Goal: Transaction & Acquisition: Purchase product/service

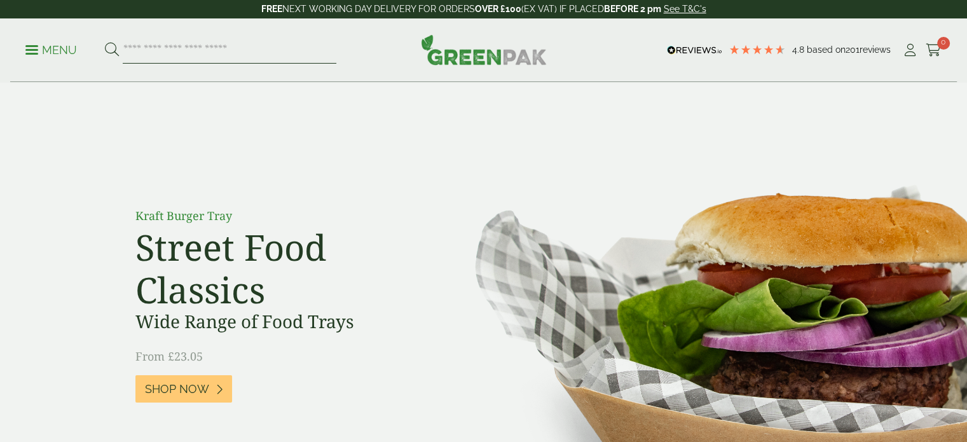
click at [169, 46] on input "search" at bounding box center [230, 50] width 214 height 27
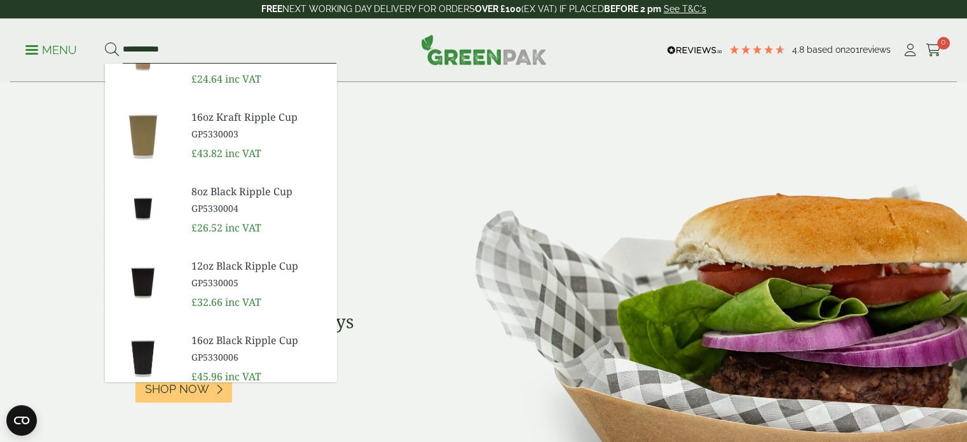
scroll to position [113, 0]
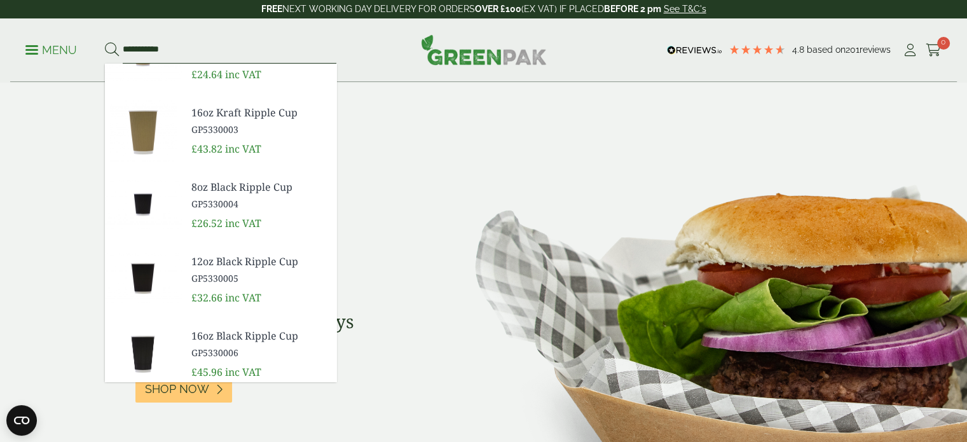
type input "**********"
click at [209, 260] on span "12oz Black Ripple Cup" at bounding box center [258, 261] width 135 height 15
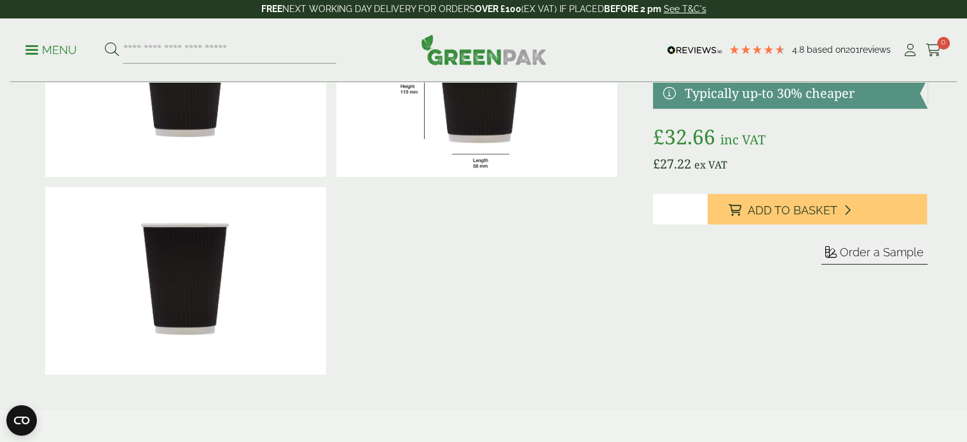
scroll to position [86, 0]
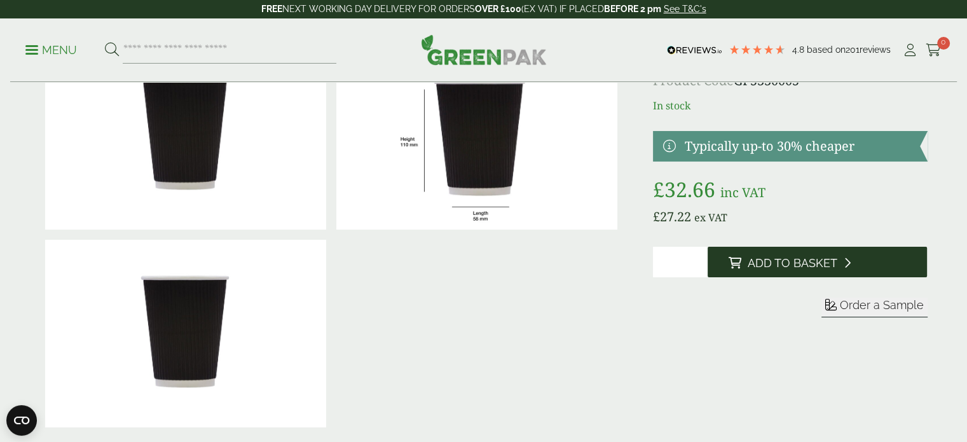
click at [760, 262] on span "Add to Basket" at bounding box center [792, 263] width 90 height 14
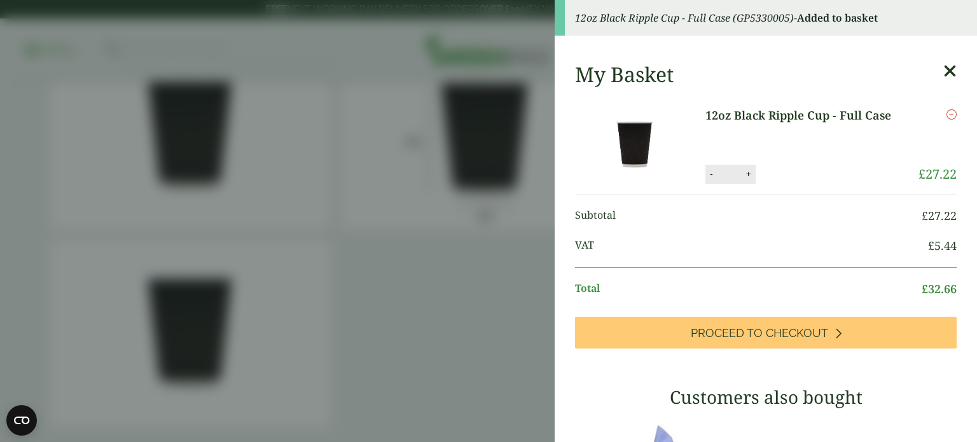
click at [943, 73] on icon at bounding box center [949, 71] width 13 height 18
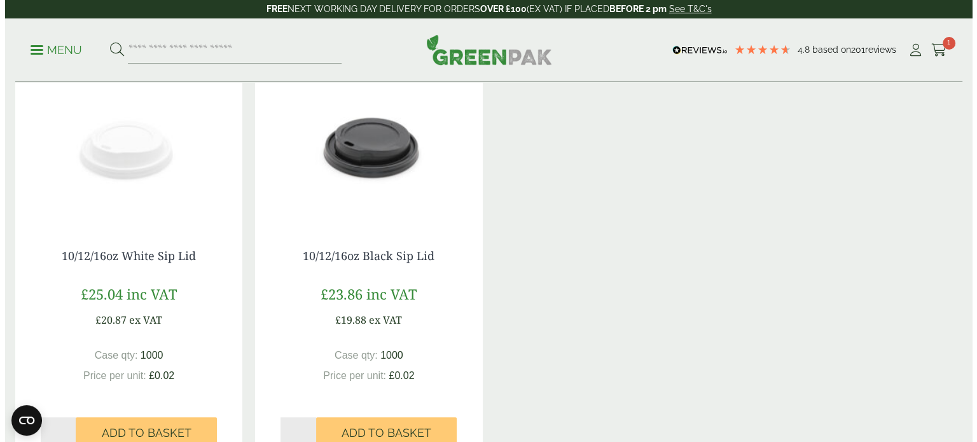
scroll to position [959, 0]
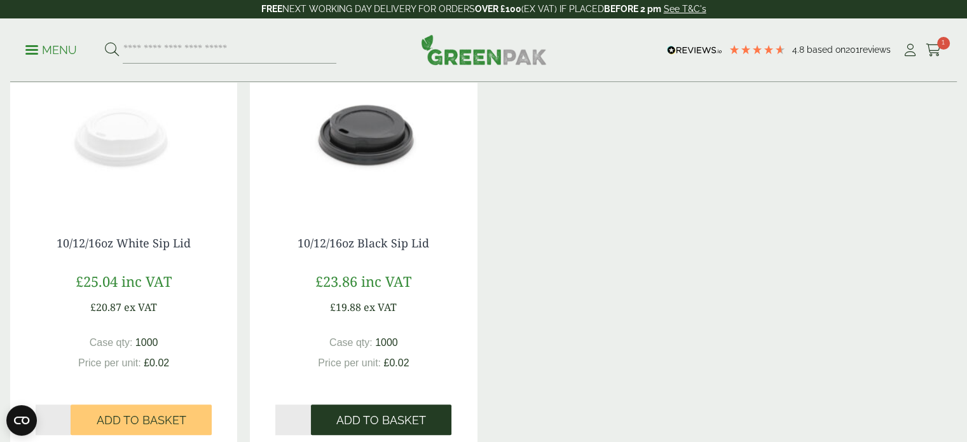
click at [354, 425] on span "Add to Basket" at bounding box center [381, 420] width 90 height 14
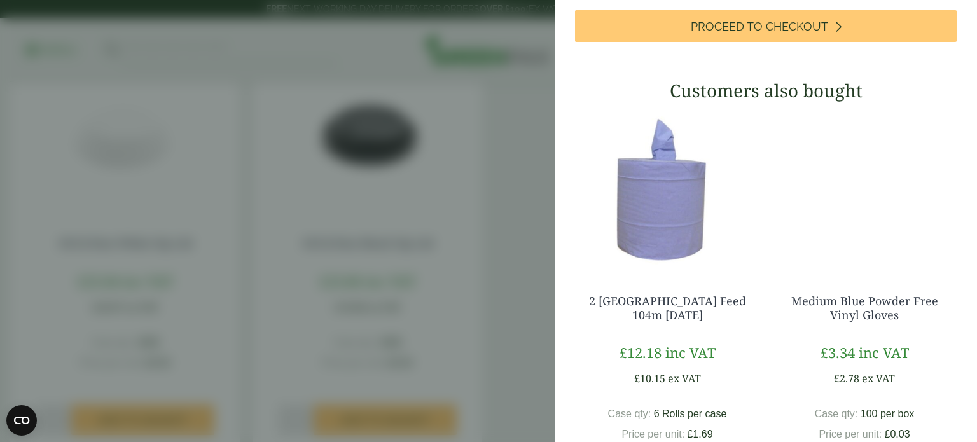
scroll to position [353, 0]
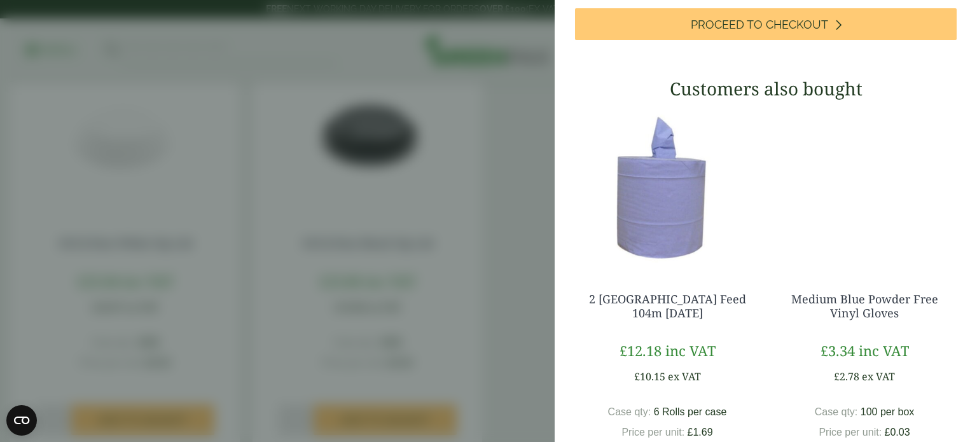
click at [645, 233] on img at bounding box center [667, 187] width 184 height 159
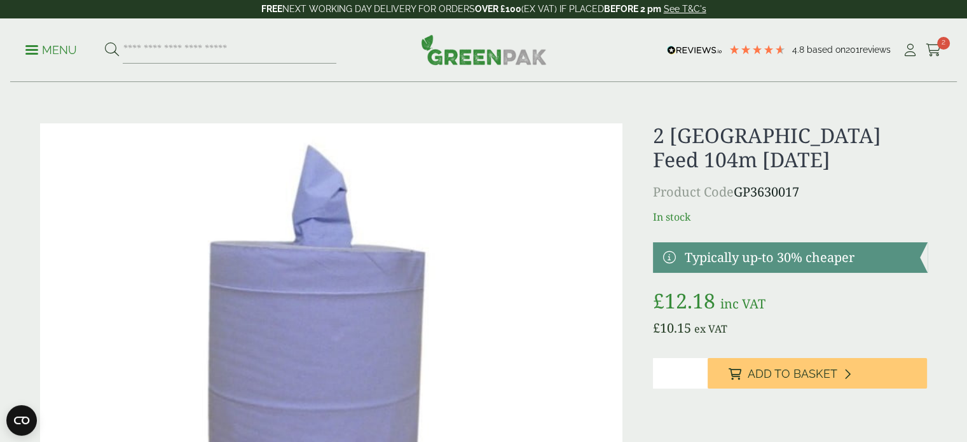
click at [683, 372] on input "*" at bounding box center [680, 373] width 55 height 31
type input "*"
click at [700, 369] on input "*" at bounding box center [680, 373] width 55 height 31
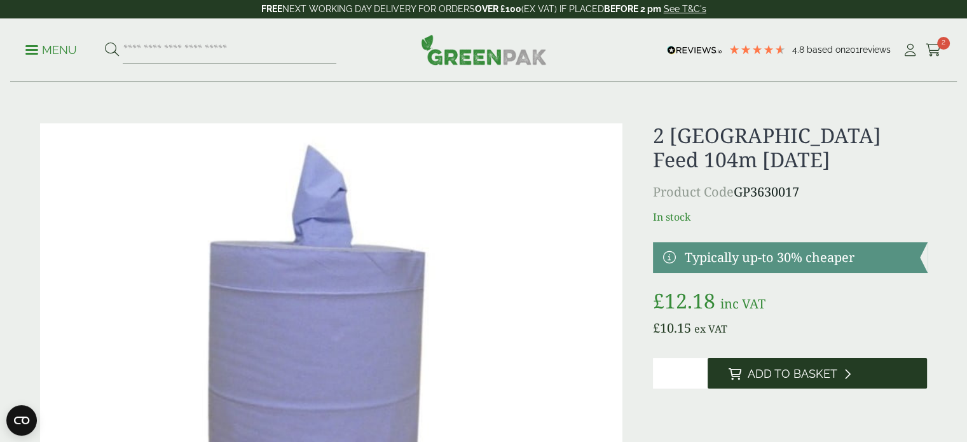
click at [765, 372] on span "Add to Basket" at bounding box center [792, 374] width 90 height 14
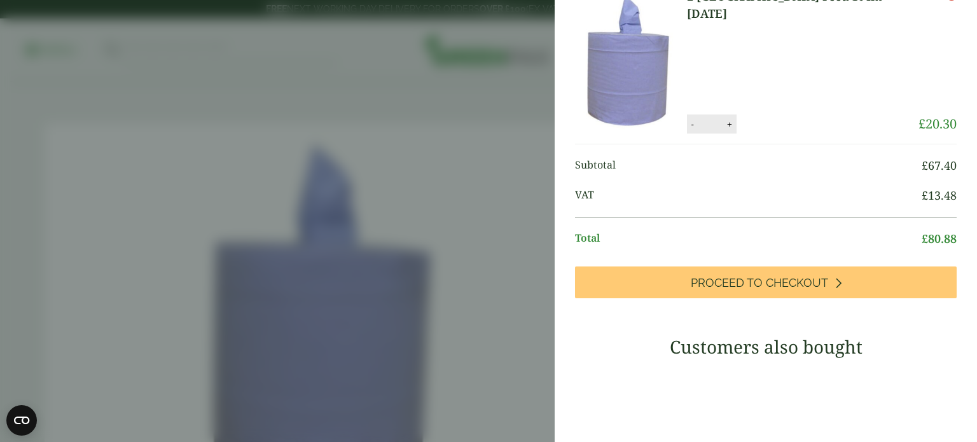
scroll to position [317, 0]
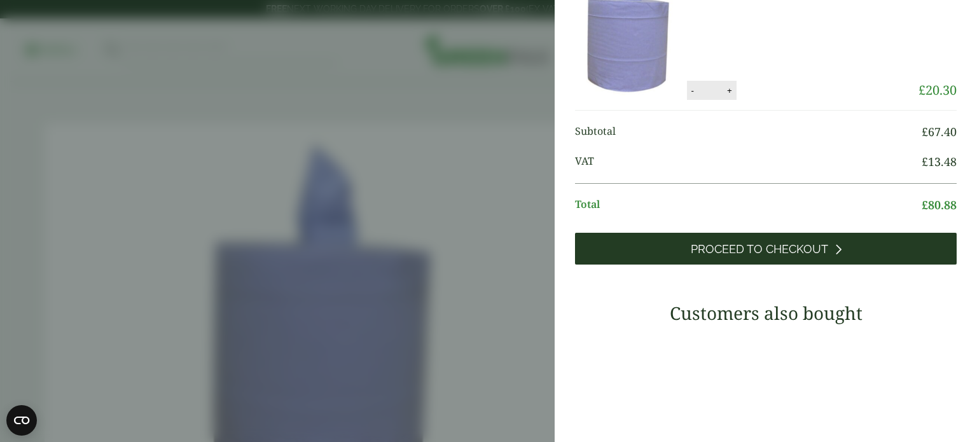
click at [767, 256] on span "Proceed to Checkout" at bounding box center [758, 249] width 137 height 14
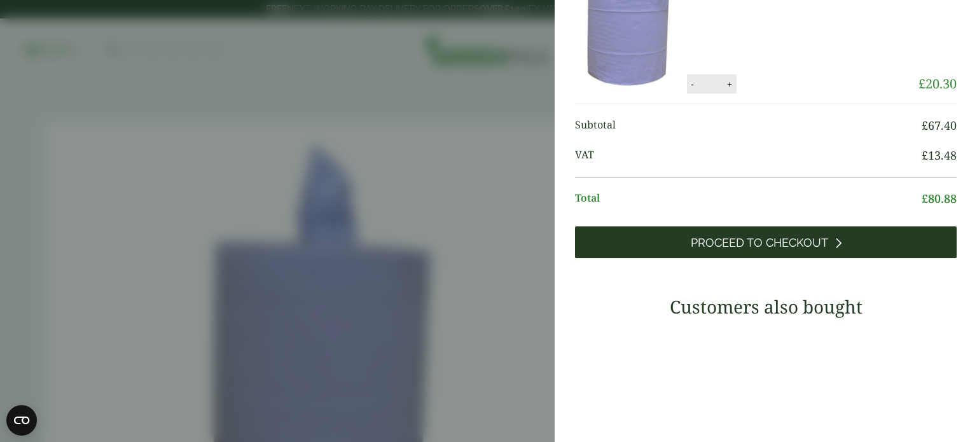
scroll to position [264, 0]
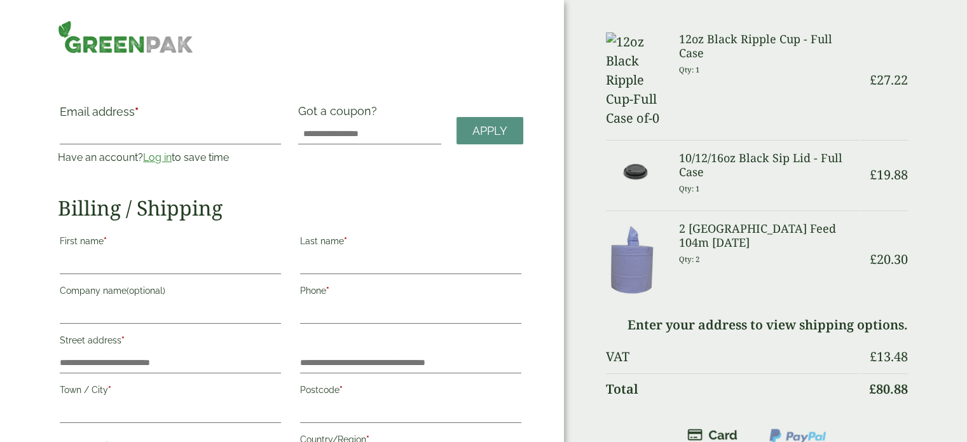
click at [155, 158] on link "Log in" at bounding box center [157, 157] width 29 height 12
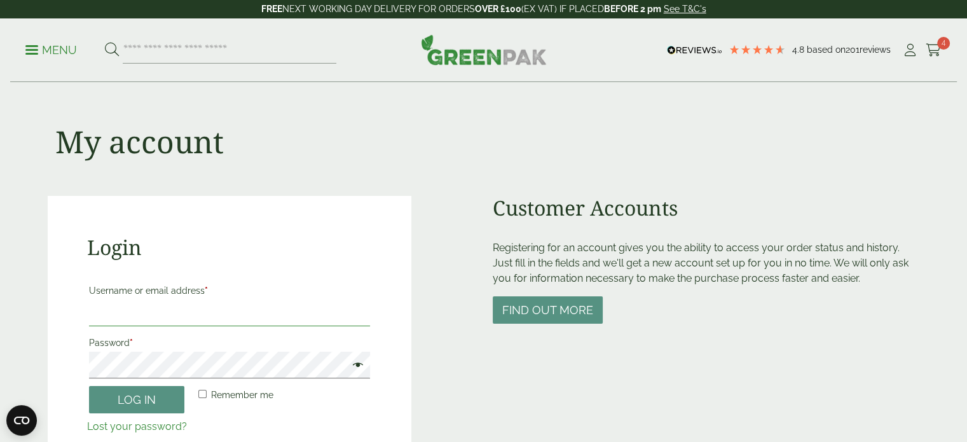
click at [149, 301] on input "Username or email address *" at bounding box center [230, 312] width 282 height 27
type input "**********"
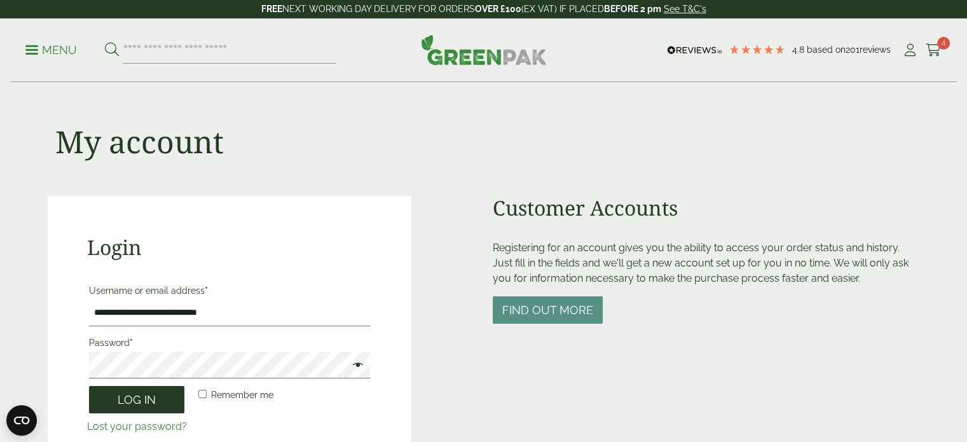
click at [149, 404] on button "Log in" at bounding box center [136, 399] width 95 height 27
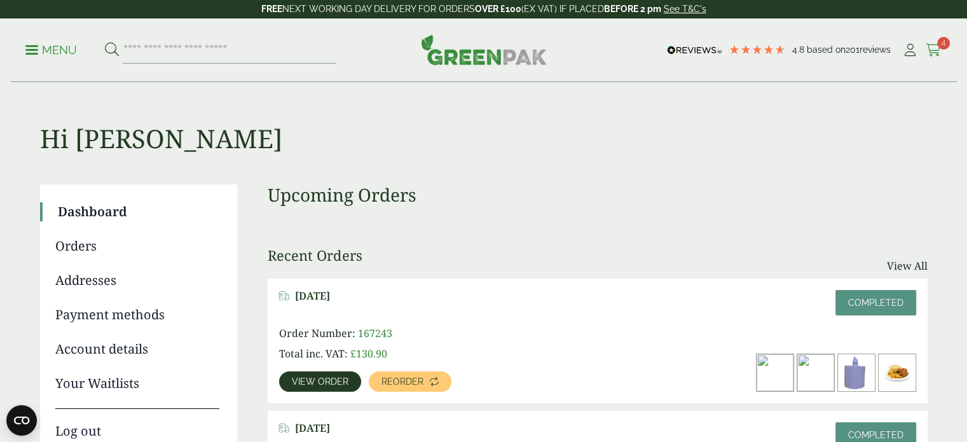
click at [926, 53] on icon at bounding box center [934, 50] width 16 height 13
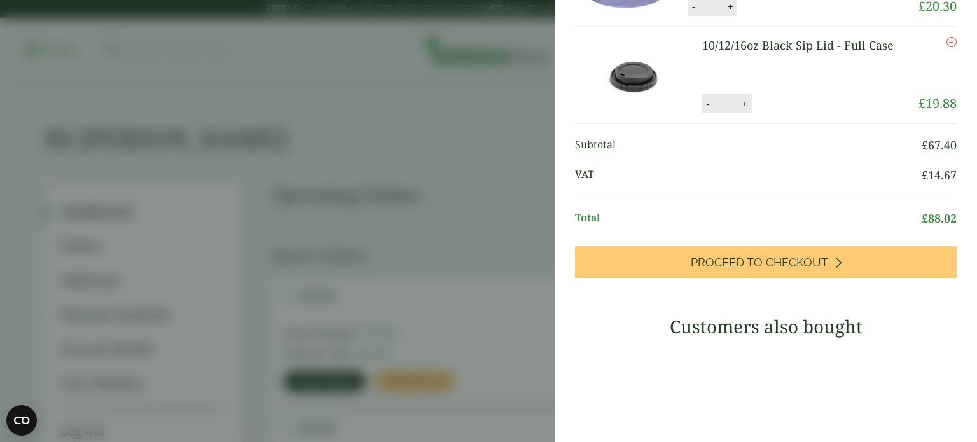
scroll to position [295, 0]
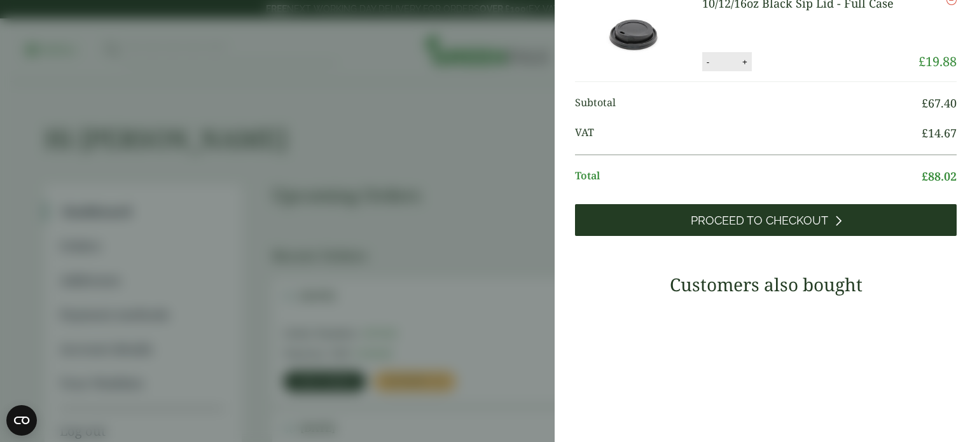
click at [781, 228] on span "Proceed to Checkout" at bounding box center [758, 221] width 137 height 14
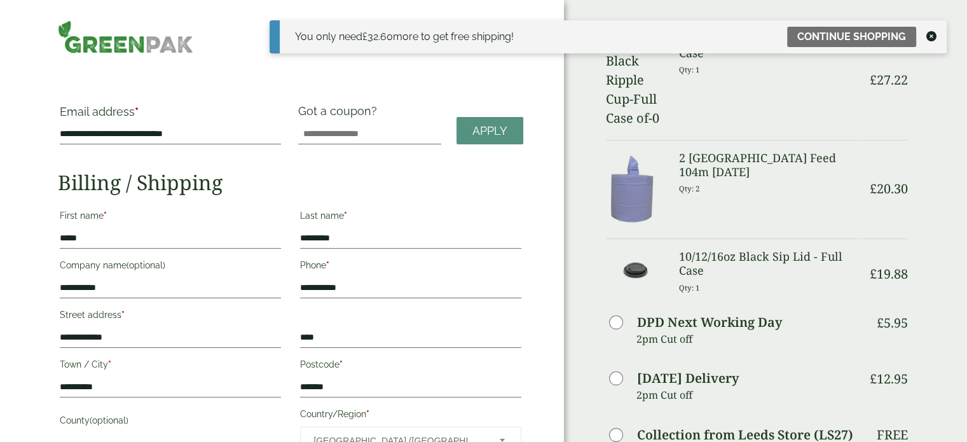
click at [930, 34] on icon at bounding box center [931, 36] width 10 height 10
